Goal: Find specific page/section: Find specific page/section

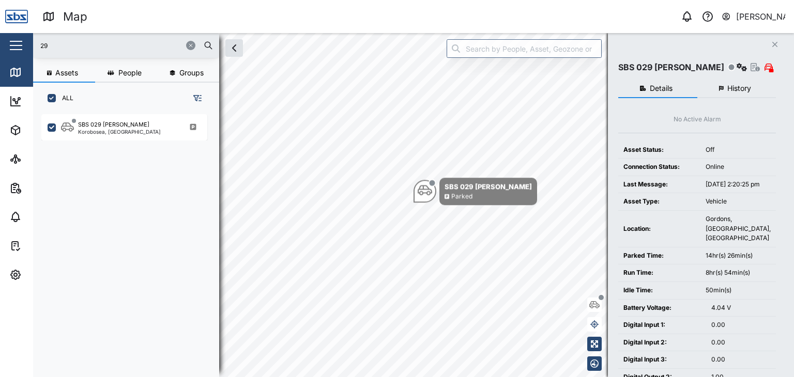
scroll to position [250, 161]
click at [33, 42] on div "Map 0 [PERSON_NAME] Close Map Dashboard Assets ATS Camera Generator Personnel T…" at bounding box center [397, 188] width 794 height 377
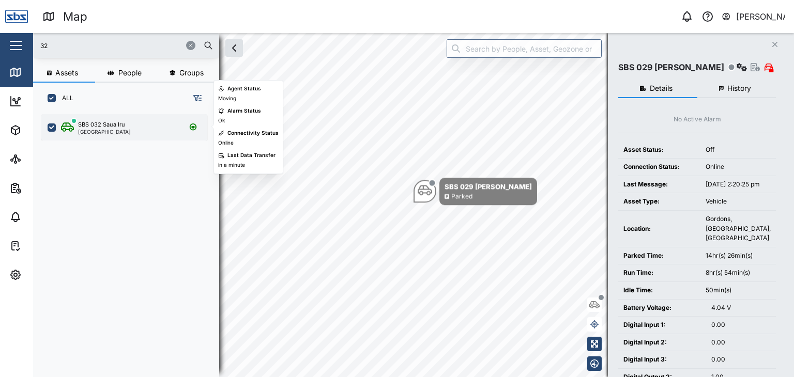
click at [126, 126] on div "SBS 032 Saua Iru [GEOGRAPHIC_DATA]" at bounding box center [131, 127] width 140 height 14
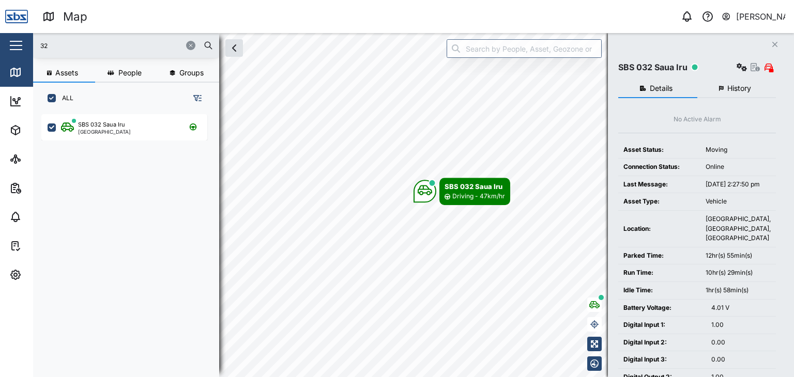
drag, startPoint x: 56, startPoint y: 46, endPoint x: 34, endPoint y: 40, distance: 23.5
click at [34, 40] on div "32" at bounding box center [126, 45] width 186 height 25
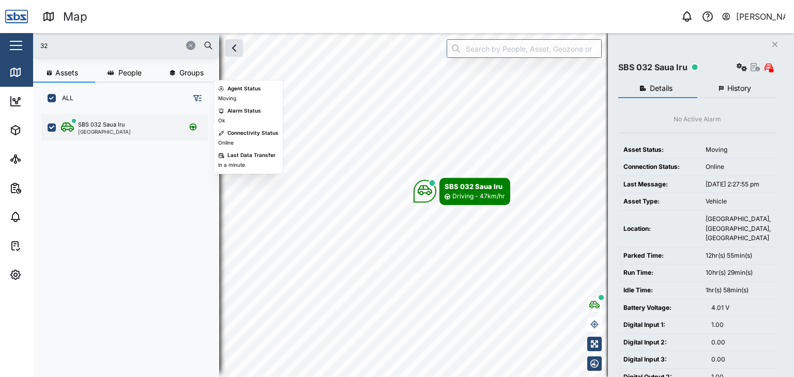
click at [112, 132] on div "[GEOGRAPHIC_DATA]" at bounding box center [104, 131] width 53 height 5
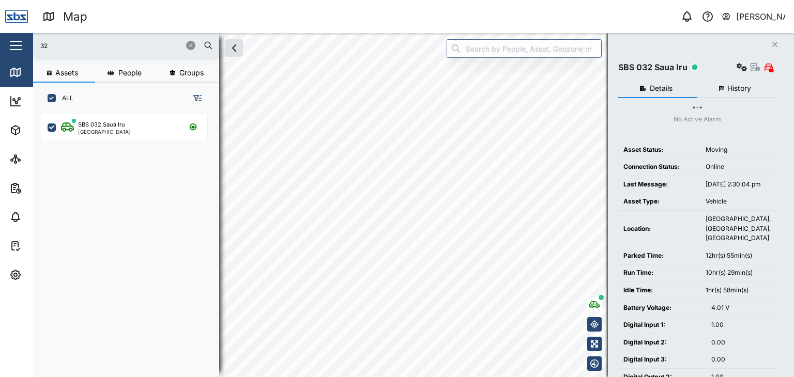
drag, startPoint x: 54, startPoint y: 47, endPoint x: 33, endPoint y: 44, distance: 21.3
click at [33, 44] on div "32" at bounding box center [126, 45] width 186 height 25
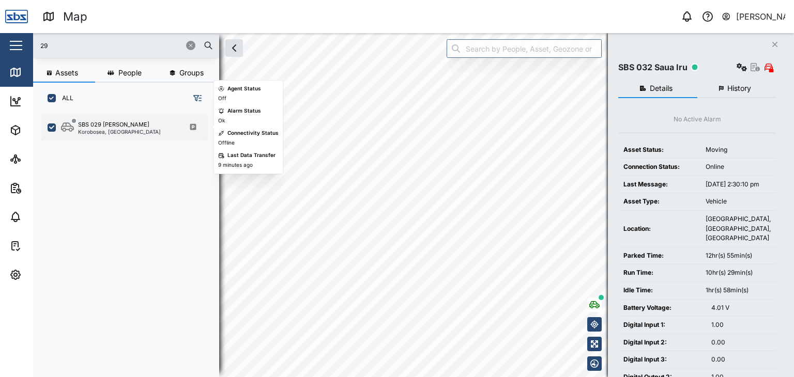
click at [114, 134] on div "Korobosea, [GEOGRAPHIC_DATA]" at bounding box center [119, 131] width 83 height 5
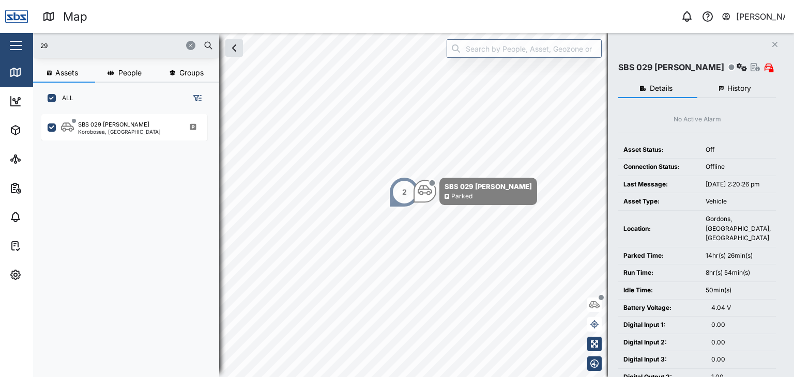
drag, startPoint x: 56, startPoint y: 39, endPoint x: 26, endPoint y: 39, distance: 30.0
click at [26, 39] on div "Map 0 [PERSON_NAME] Close Map Dashboard Assets ATS Camera Generator Personnel T…" at bounding box center [397, 188] width 794 height 377
type input "21"
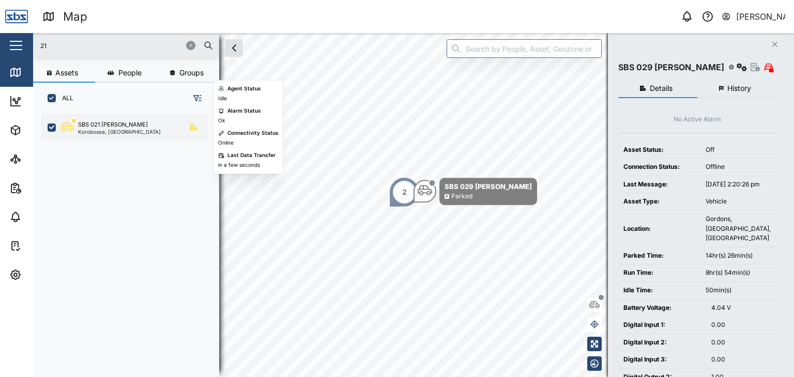
click at [123, 131] on div "Korobosea, [GEOGRAPHIC_DATA]" at bounding box center [119, 131] width 83 height 5
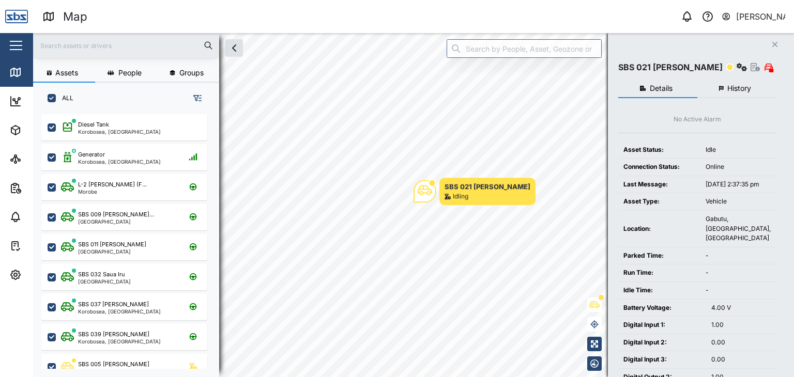
scroll to position [250, 161]
click at [58, 47] on input "text" at bounding box center [126, 46] width 174 height 16
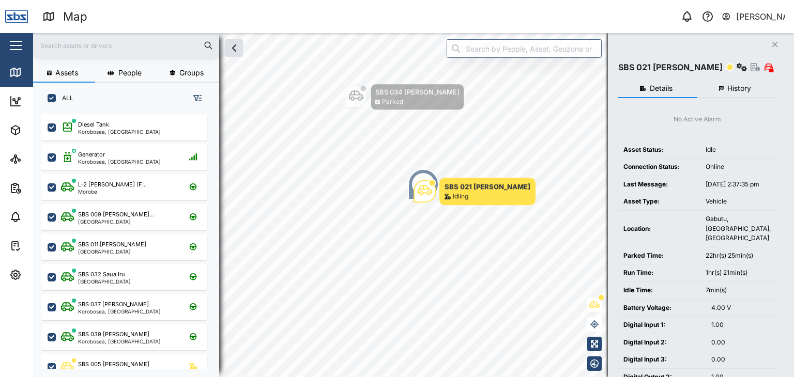
scroll to position [0, 0]
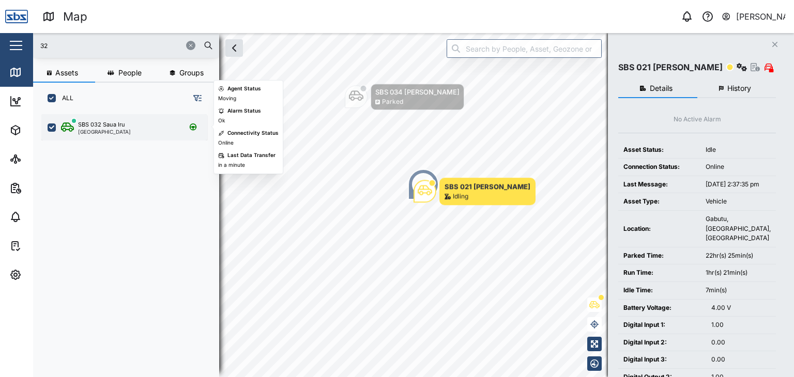
click at [103, 127] on div "SBS 032 Saua Iru" at bounding box center [101, 124] width 47 height 9
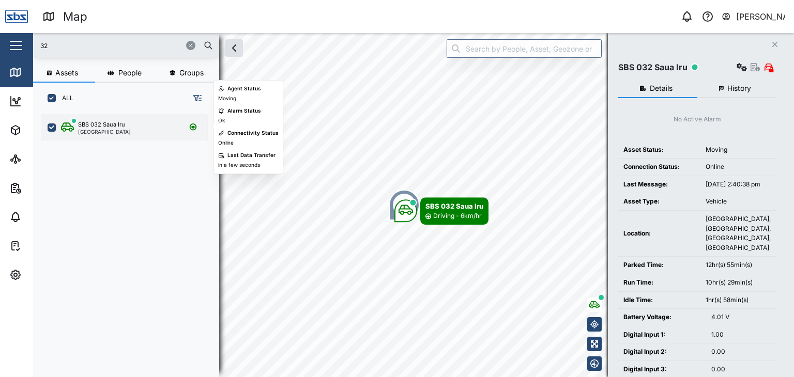
click at [120, 133] on div "[GEOGRAPHIC_DATA]" at bounding box center [104, 131] width 53 height 5
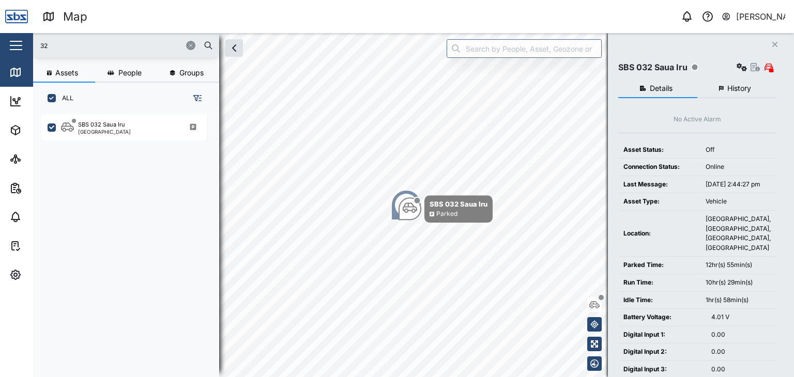
drag, startPoint x: 61, startPoint y: 40, endPoint x: 14, endPoint y: 43, distance: 46.6
click at [14, 43] on div "Map 0 Vijay Kumar Close Map Dashboard Assets ATS Camera Generator Personnel Tan…" at bounding box center [397, 188] width 794 height 377
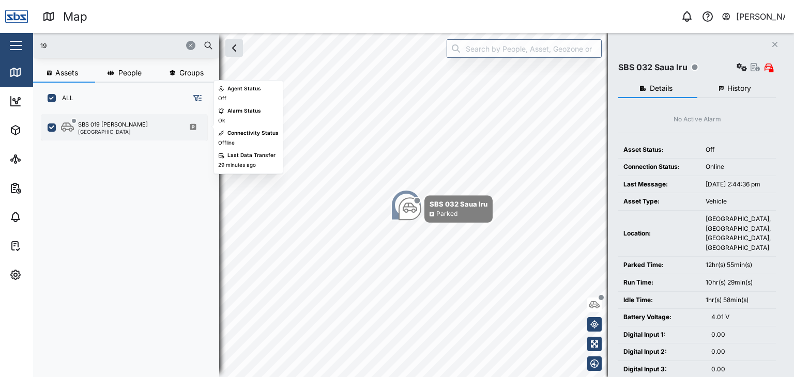
click at [95, 126] on div "SBS 019 Philip A" at bounding box center [113, 124] width 70 height 9
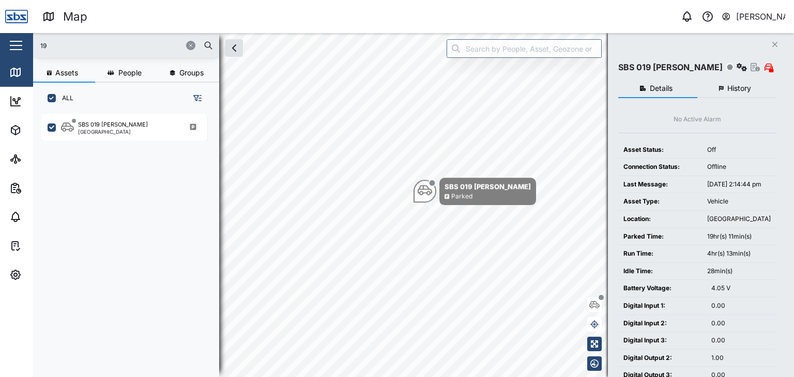
drag, startPoint x: 65, startPoint y: 44, endPoint x: 22, endPoint y: 41, distance: 43.1
click at [22, 41] on div "Map 0 Vijay Kumar Close Map Dashboard Assets ATS Camera Generator Personnel Tan…" at bounding box center [397, 188] width 794 height 377
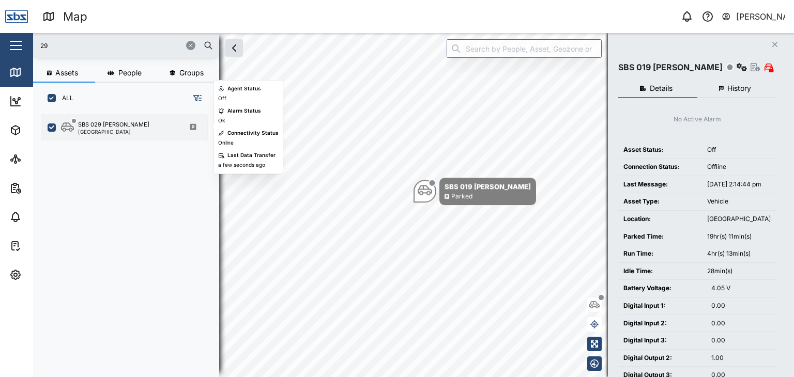
click at [111, 127] on div "SBS 029 [PERSON_NAME]" at bounding box center [113, 124] width 71 height 9
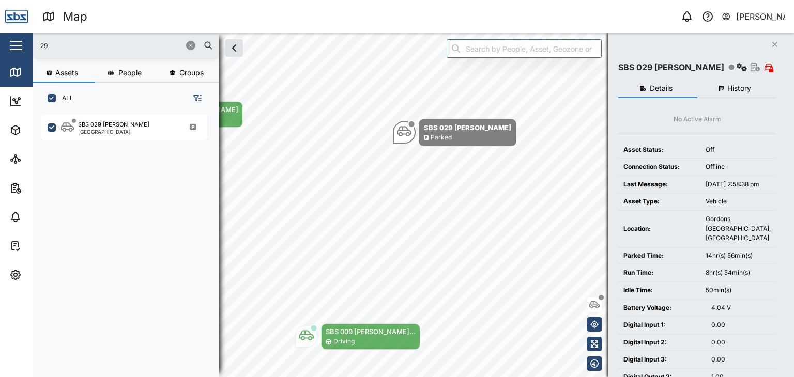
drag, startPoint x: 63, startPoint y: 50, endPoint x: 25, endPoint y: 41, distance: 38.8
click at [25, 41] on div "Map 0 Vijay Kumar Close Map Dashboard Assets ATS Camera Generator Personnel Tan…" at bounding box center [397, 188] width 794 height 377
click at [73, 48] on input "29" at bounding box center [126, 46] width 174 height 16
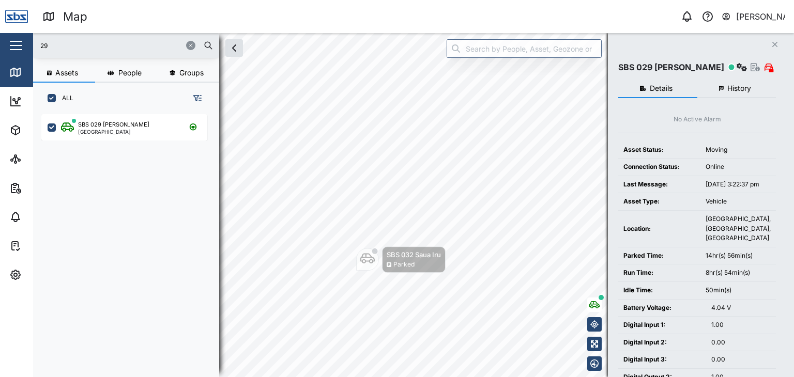
drag, startPoint x: 71, startPoint y: 47, endPoint x: 14, endPoint y: 40, distance: 56.8
click at [14, 40] on div "Map 0 Vijay Kumar Close Map Dashboard Assets ATS Camera Generator Personnel Tan…" at bounding box center [397, 188] width 794 height 377
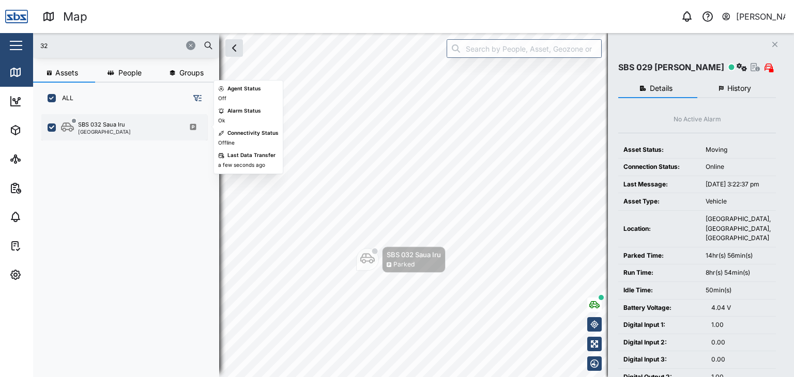
click at [92, 123] on div "SBS 032 Saua Iru" at bounding box center [101, 124] width 47 height 9
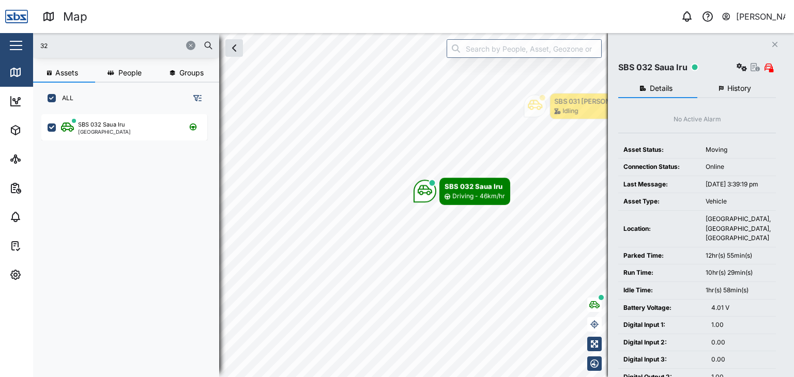
drag, startPoint x: 62, startPoint y: 47, endPoint x: 22, endPoint y: 48, distance: 40.3
click at [22, 48] on div "Map 0 Vijay Kumar Close Map Dashboard Assets ATS Camera Generator Personnel Tan…" at bounding box center [397, 188] width 794 height 377
click at [119, 113] on div "SBS 016 Truck Roa Korobosea, Port Moresby" at bounding box center [124, 126] width 166 height 30
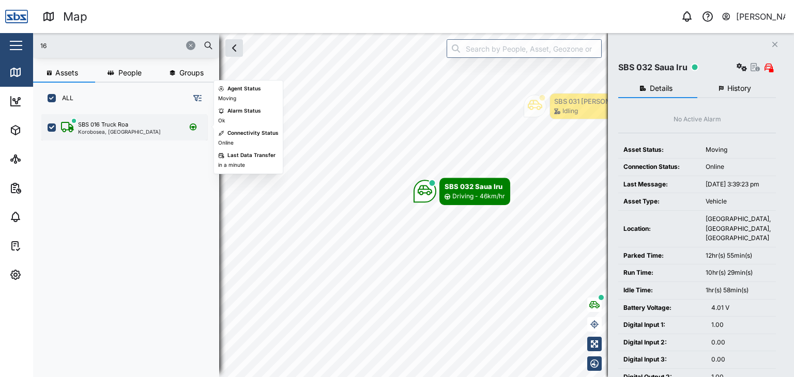
click at [104, 129] on div "Korobosea, [GEOGRAPHIC_DATA]" at bounding box center [119, 131] width 83 height 5
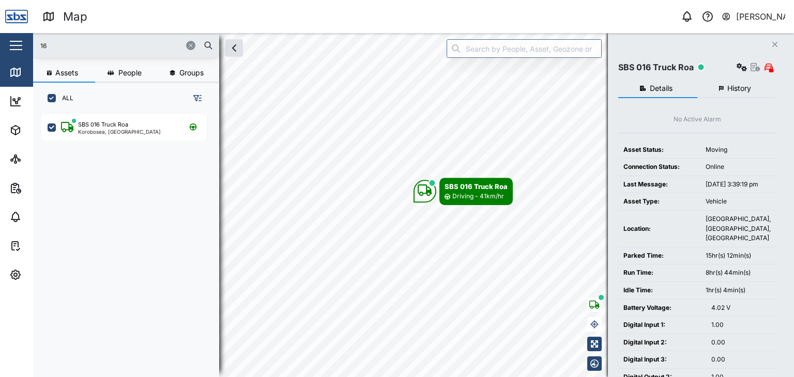
drag, startPoint x: 51, startPoint y: 42, endPoint x: 27, endPoint y: 44, distance: 23.8
click at [27, 44] on div "Map 0 Vijay Kumar Close Map Dashboard Assets ATS Camera Generator Personnel Tan…" at bounding box center [397, 188] width 794 height 377
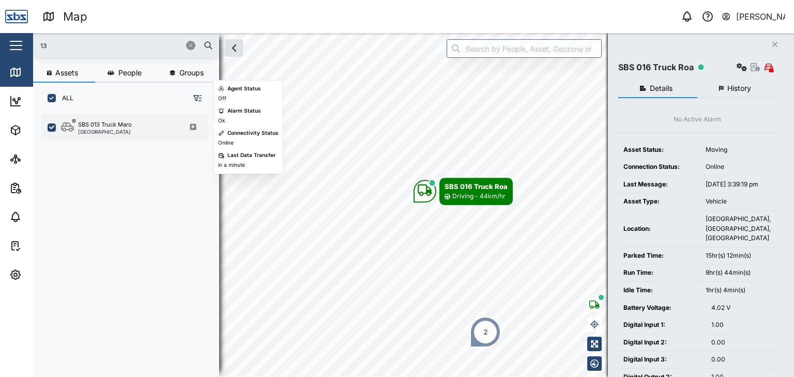
click at [95, 127] on div "SBS 013 Truck Maro" at bounding box center [105, 124] width 54 height 9
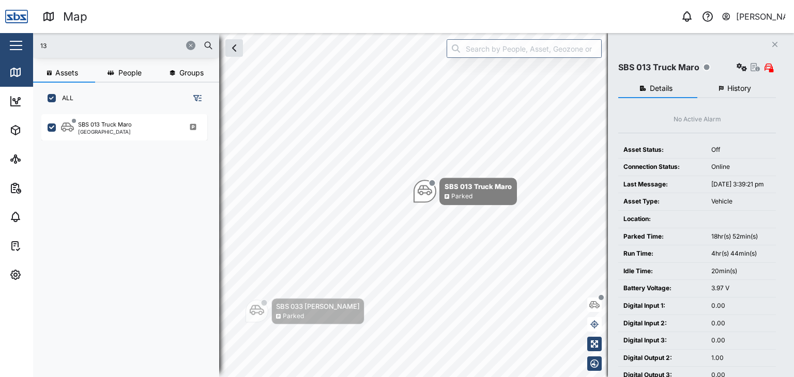
drag, startPoint x: 62, startPoint y: 43, endPoint x: 29, endPoint y: 41, distance: 32.7
click at [29, 41] on div "Map 0 Vijay Kumar Close Map Dashboard Assets ATS Camera Generator Personnel Tan…" at bounding box center [397, 188] width 794 height 377
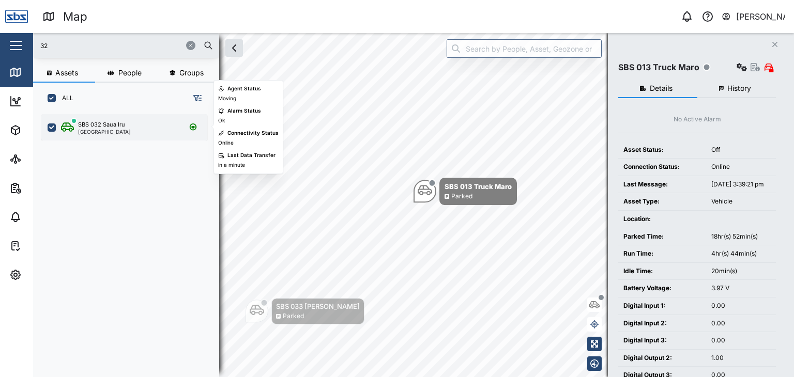
click at [119, 135] on div "SBS 032 Saua Iru [GEOGRAPHIC_DATA]" at bounding box center [124, 127] width 166 height 26
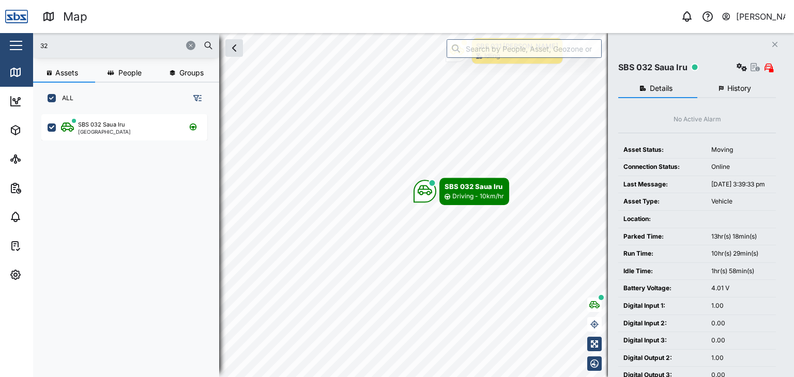
drag, startPoint x: 41, startPoint y: 46, endPoint x: 19, endPoint y: 46, distance: 22.8
click at [19, 46] on div "Map 0 Vijay Kumar Close Map Dashboard Assets ATS Camera Generator Personnel Tan…" at bounding box center [397, 188] width 794 height 377
type input "29"
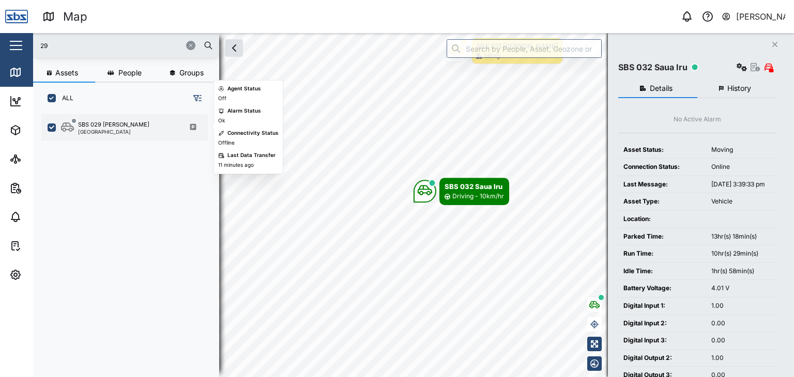
click at [119, 127] on div "SBS 029 [PERSON_NAME]" at bounding box center [113, 124] width 71 height 9
